Goal: Information Seeking & Learning: Check status

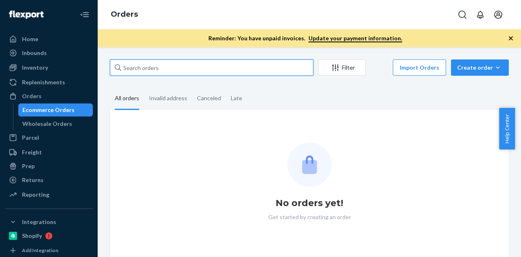
click at [198, 68] on input "text" at bounding box center [212, 67] width 204 height 16
paste input "Emma Yarborough"
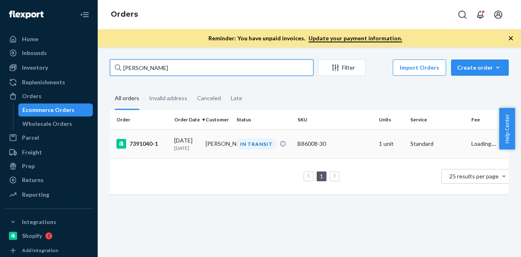
type input "Emma Yarborough"
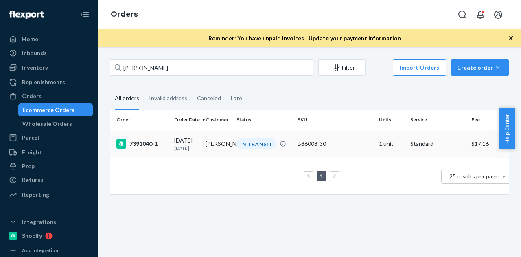
click at [226, 136] on td "Emma Yarborough" at bounding box center [217, 144] width 31 height 29
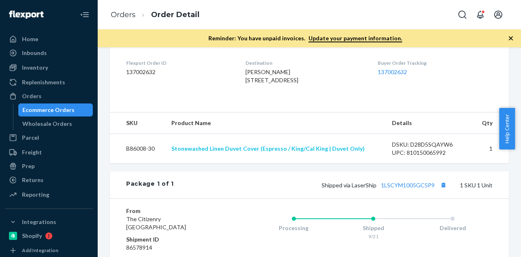
scroll to position [204, 0]
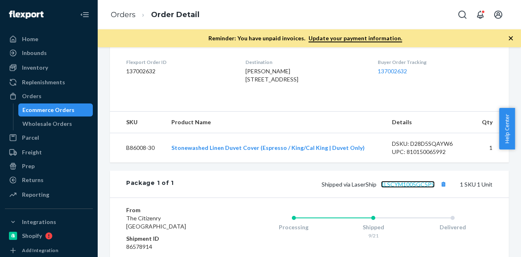
click at [395, 188] on link "1LSCYM1005GC5P9" at bounding box center [408, 184] width 54 height 7
click at [46, 108] on div "Ecommerce Orders" at bounding box center [48, 110] width 52 height 8
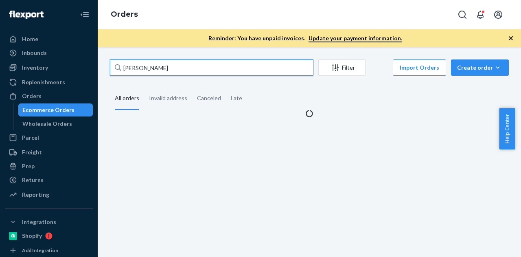
click at [171, 67] on input "Emma Yarborough" at bounding box center [212, 67] width 204 height 16
paste input "Stephanie Vara"
type input "Stephanie Vara"
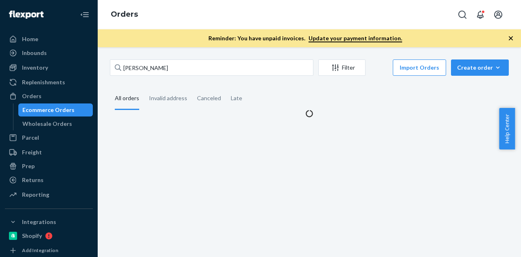
click at [288, 88] on fieldset "All orders Invalid address Canceled Late" at bounding box center [309, 99] width 399 height 22
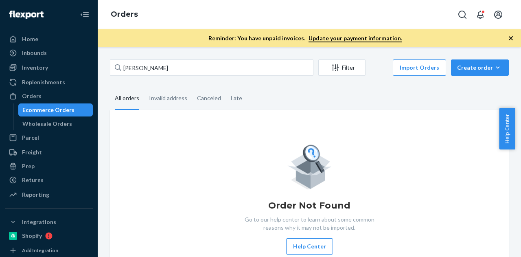
click at [512, 38] on icon "button" at bounding box center [511, 38] width 8 height 8
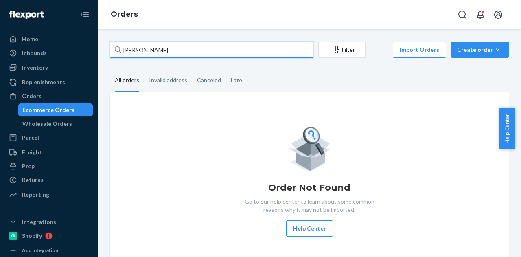
click at [172, 51] on input "Stephanie Vara" at bounding box center [212, 50] width 204 height 16
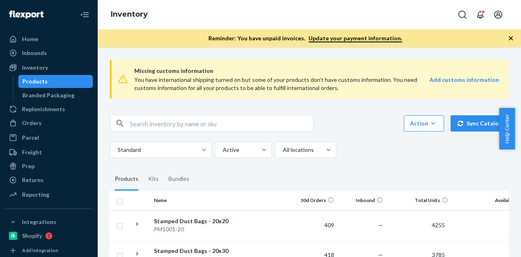
click at [512, 35] on icon "button" at bounding box center [511, 38] width 8 height 8
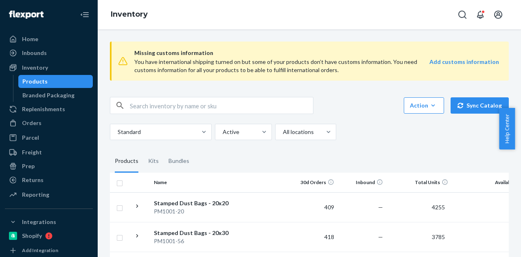
click at [183, 108] on input "text" at bounding box center [221, 105] width 183 height 16
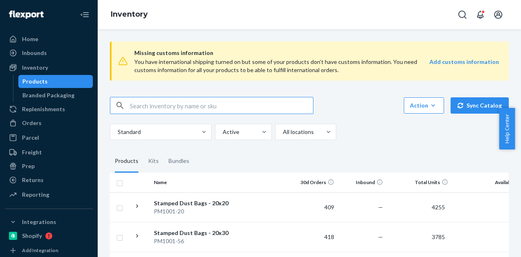
paste input "B86102-31-K"
type input "B86102-31-K"
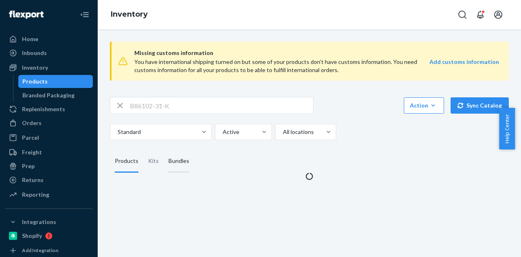
click at [176, 161] on div "Bundles" at bounding box center [179, 161] width 21 height 23
click at [164, 150] on input "Bundles" at bounding box center [164, 150] width 0 height 0
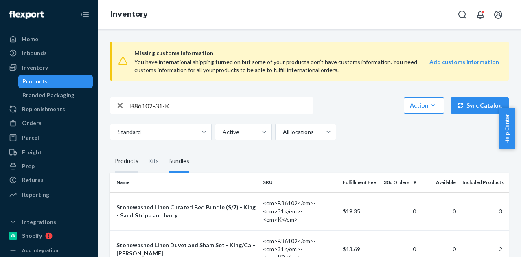
click at [130, 165] on div "Products" at bounding box center [127, 161] width 24 height 23
click at [110, 150] on input "Products" at bounding box center [110, 150] width 0 height 0
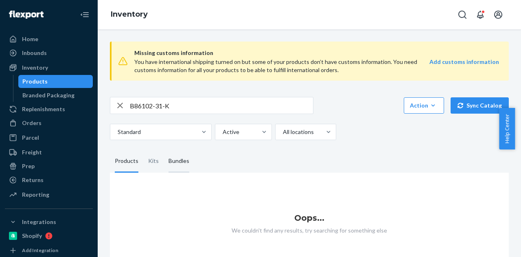
click at [183, 163] on div "Bundles" at bounding box center [179, 161] width 21 height 23
click at [164, 150] on input "Bundles" at bounding box center [164, 150] width 0 height 0
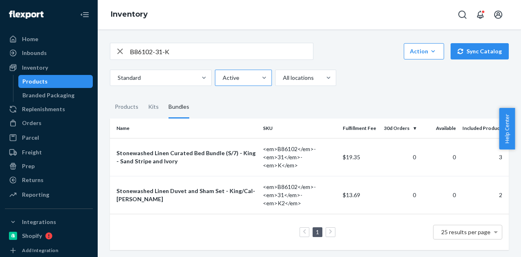
scroll to position [55, 0]
click at [213, 154] on div "Stonewashed Linen Curated Bed Bundle (S/7) - King - Sand Stripe and Ivory" at bounding box center [187, 157] width 140 height 16
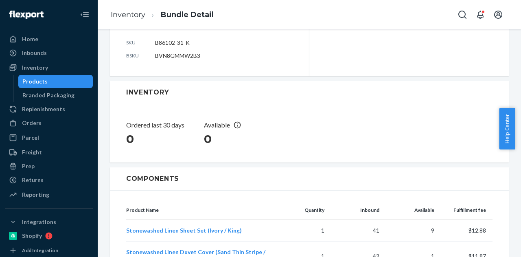
scroll to position [204, 0]
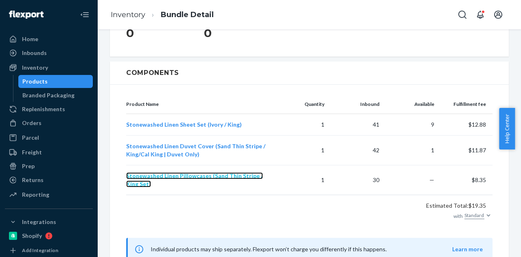
click at [257, 173] on span "Stonewashed Linen Pillowcases (Sand Thin Stripe / King Set)" at bounding box center [194, 179] width 137 height 15
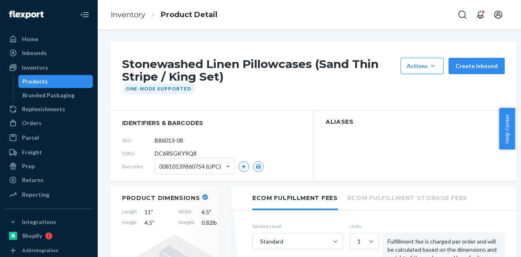
drag, startPoint x: 193, startPoint y: 141, endPoint x: 141, endPoint y: 141, distance: 51.7
click at [141, 141] on div "SKU B86013-08" at bounding box center [211, 140] width 179 height 13
click at [46, 80] on div "Products" at bounding box center [55, 81] width 73 height 11
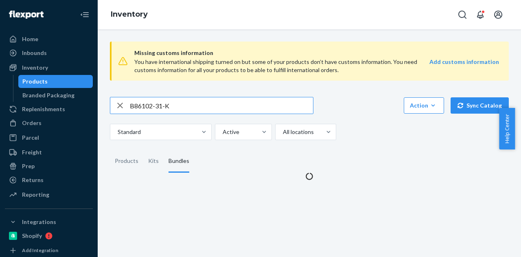
click at [153, 108] on input "B86102-31-K" at bounding box center [221, 105] width 183 height 16
paste input "013-08"
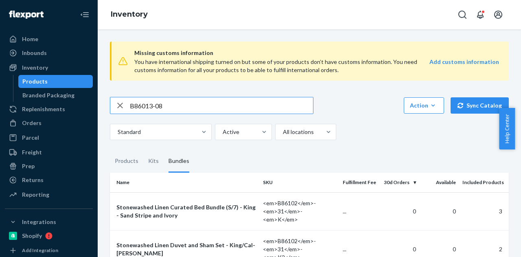
type input "B86013-08"
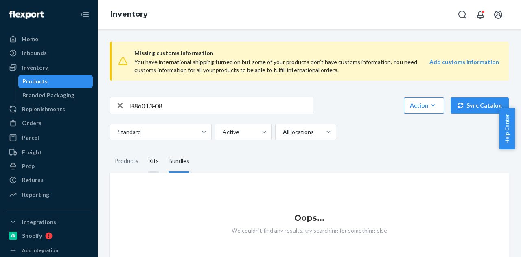
click at [132, 170] on div "Products" at bounding box center [127, 161] width 24 height 23
click at [110, 150] on input "Products" at bounding box center [110, 150] width 0 height 0
